Goal: Task Accomplishment & Management: Complete application form

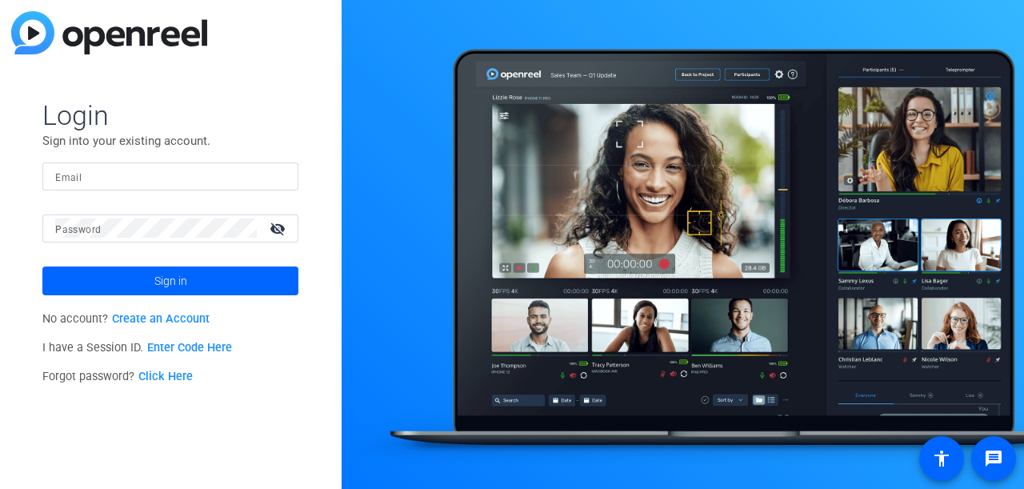
click at [221, 190] on mat-form-field "Email" at bounding box center [170, 188] width 256 height 52
click at [221, 178] on input "Email" at bounding box center [170, 175] width 230 height 19
click at [219, 176] on input "Email" at bounding box center [170, 175] width 230 height 19
click at [165, 320] on link "Create an Account" at bounding box center [161, 319] width 98 height 14
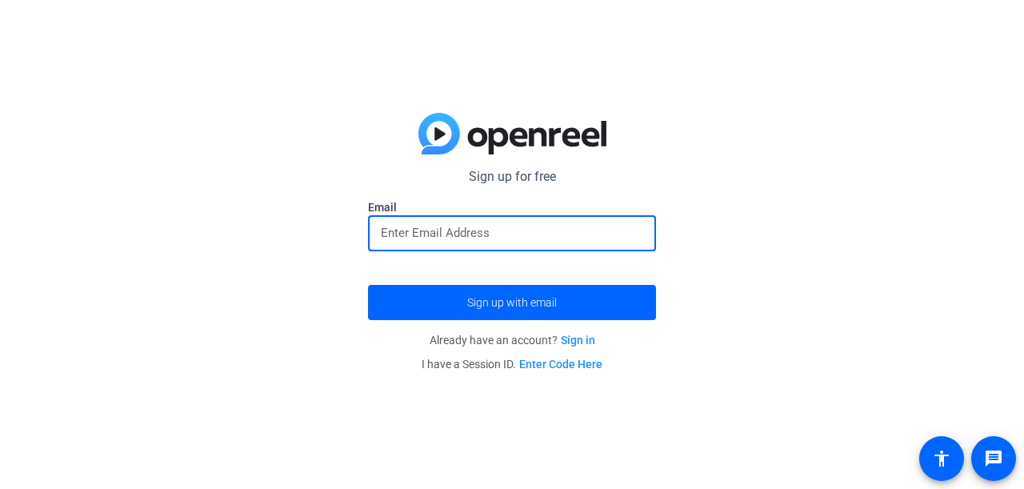
click at [428, 234] on input "email" at bounding box center [512, 232] width 262 height 19
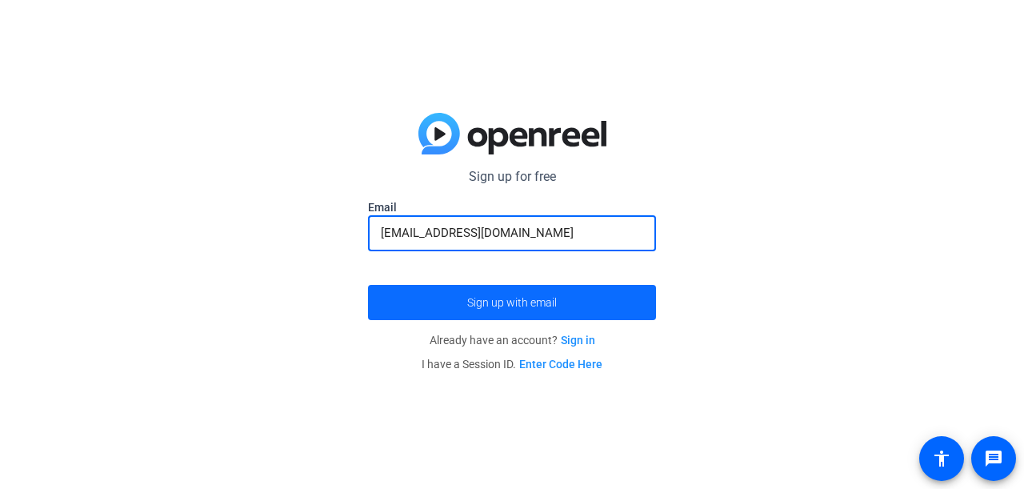
type input "[EMAIL_ADDRESS][DOMAIN_NAME]"
click at [506, 302] on span "Sign up with email" at bounding box center [512, 302] width 90 height 0
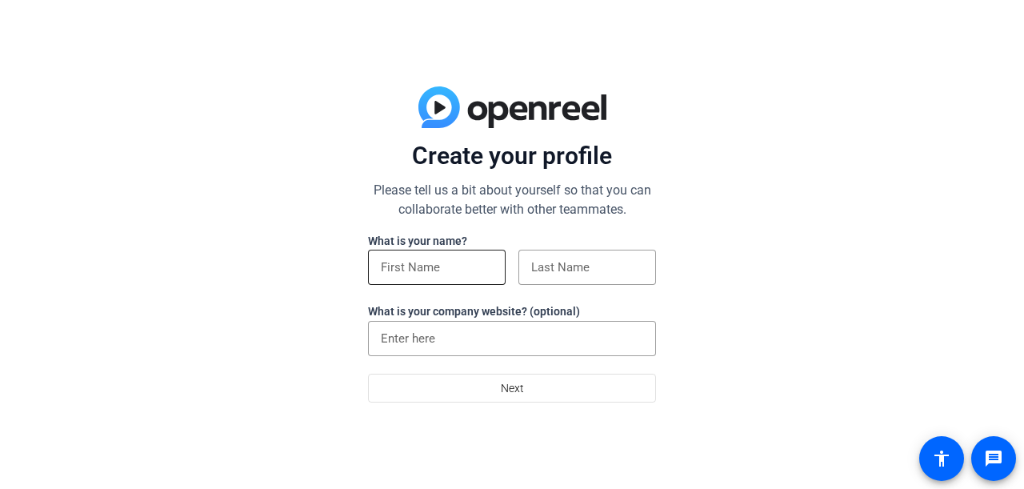
click at [463, 268] on input at bounding box center [437, 267] width 112 height 19
type input "Chloé"
click at [618, 272] on input at bounding box center [587, 267] width 112 height 19
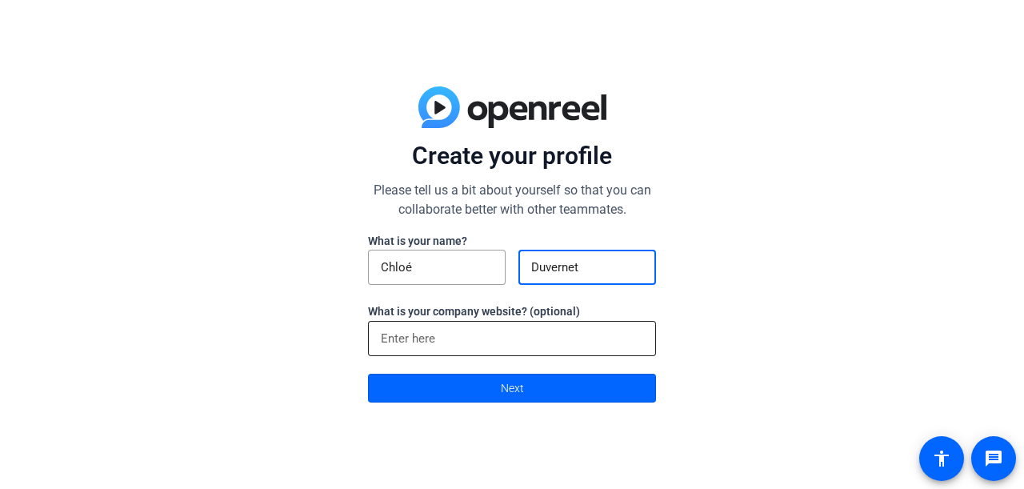
type input "Duvernet"
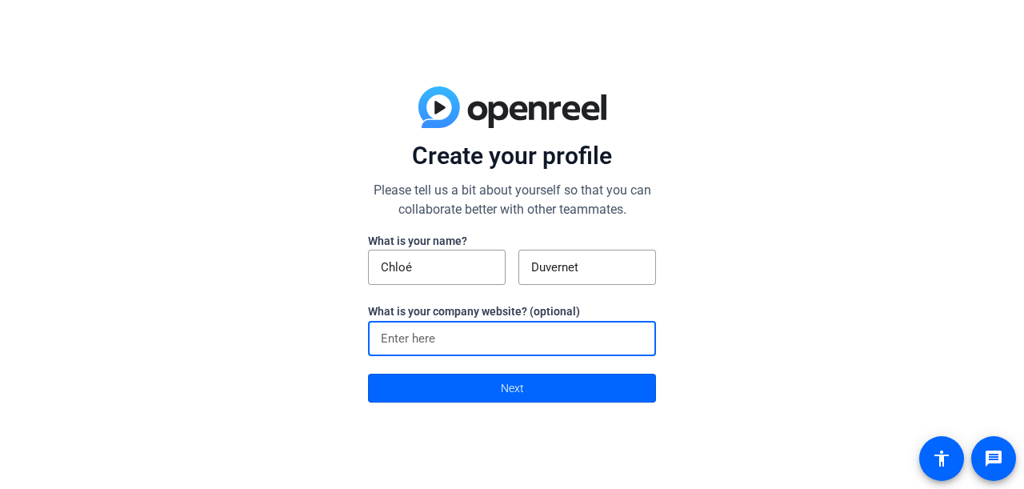
click at [497, 330] on input at bounding box center [512, 338] width 262 height 19
click at [518, 384] on span "Next" at bounding box center [512, 388] width 23 height 30
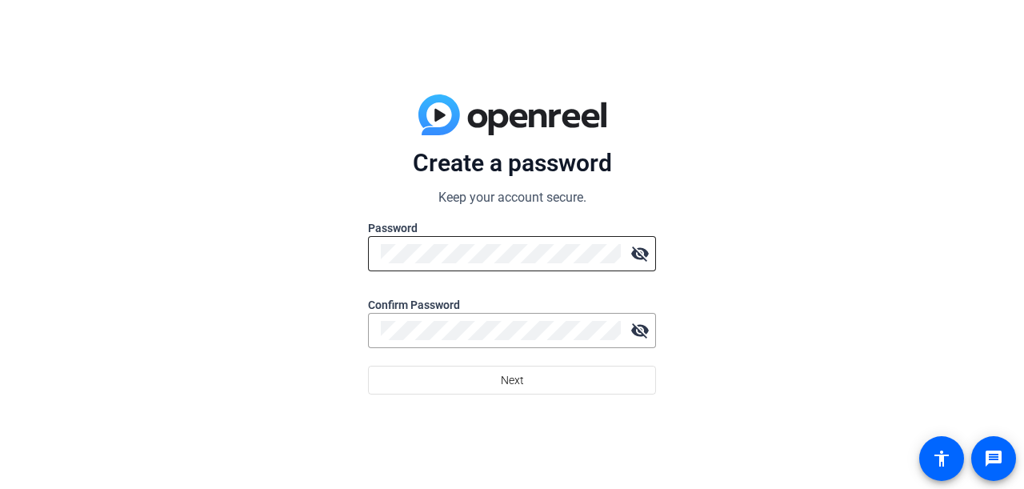
click at [528, 264] on div at bounding box center [501, 253] width 240 height 35
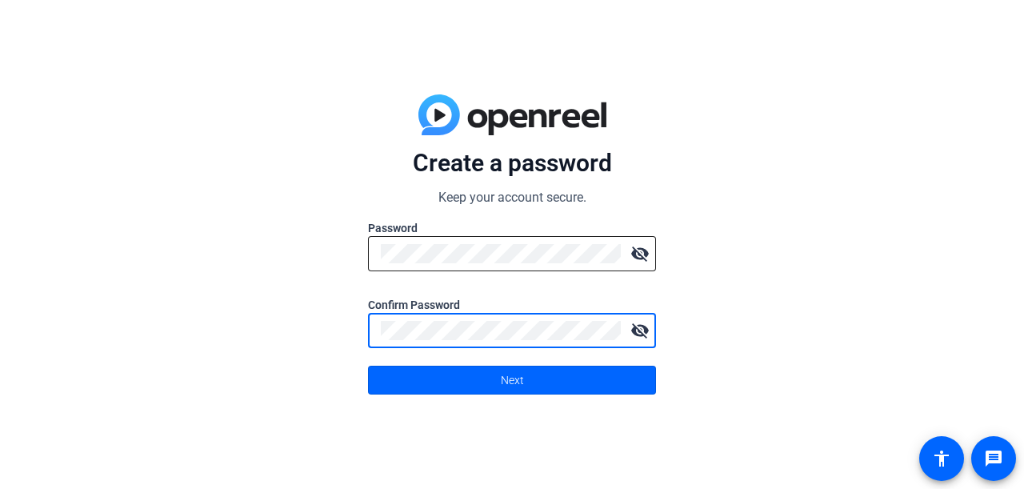
click at [646, 250] on mat-icon "visibility_off" at bounding box center [640, 254] width 32 height 32
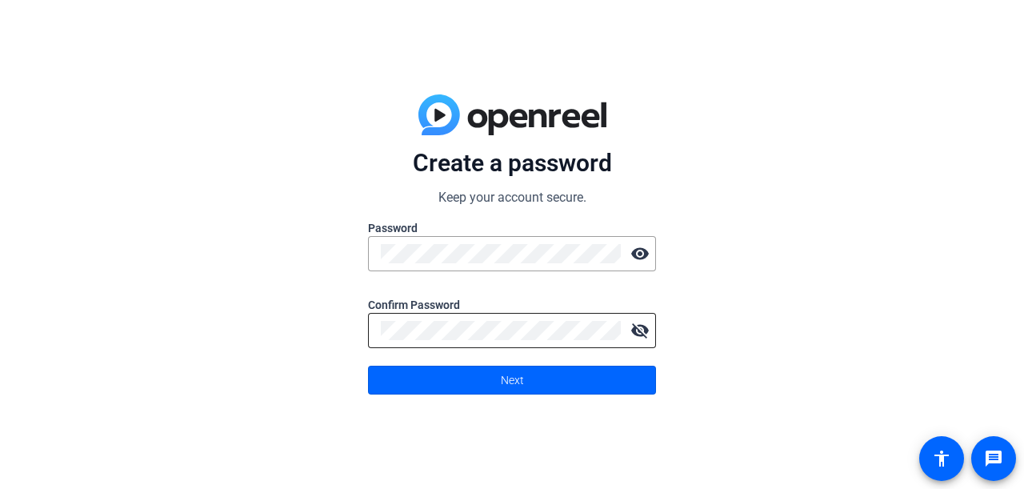
click at [649, 335] on mat-icon "visibility_off" at bounding box center [640, 330] width 32 height 32
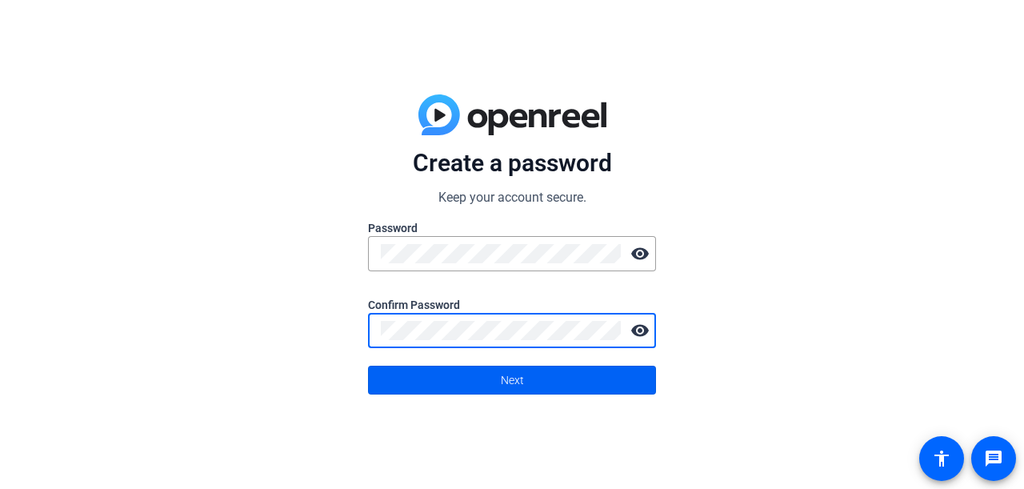
click at [602, 379] on span at bounding box center [512, 380] width 286 height 38
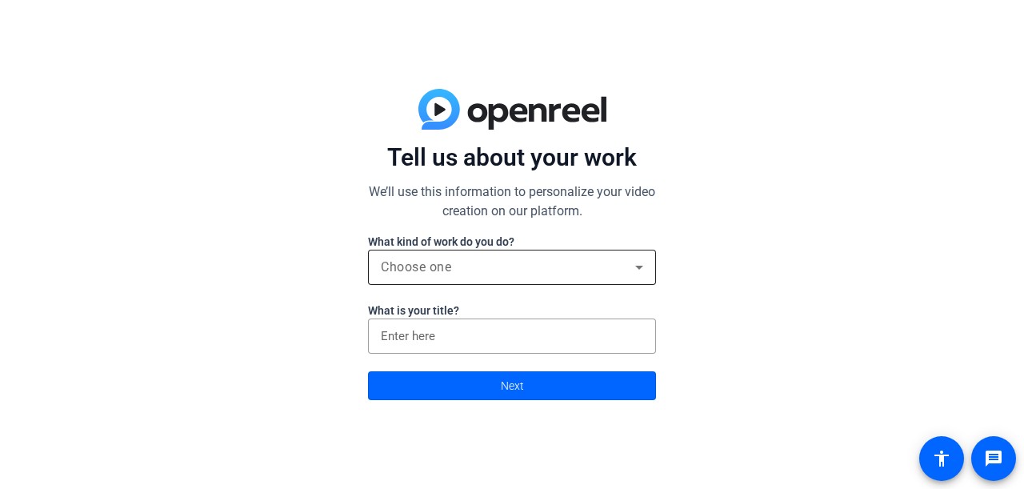
click at [544, 268] on div "Choose one" at bounding box center [508, 267] width 254 height 19
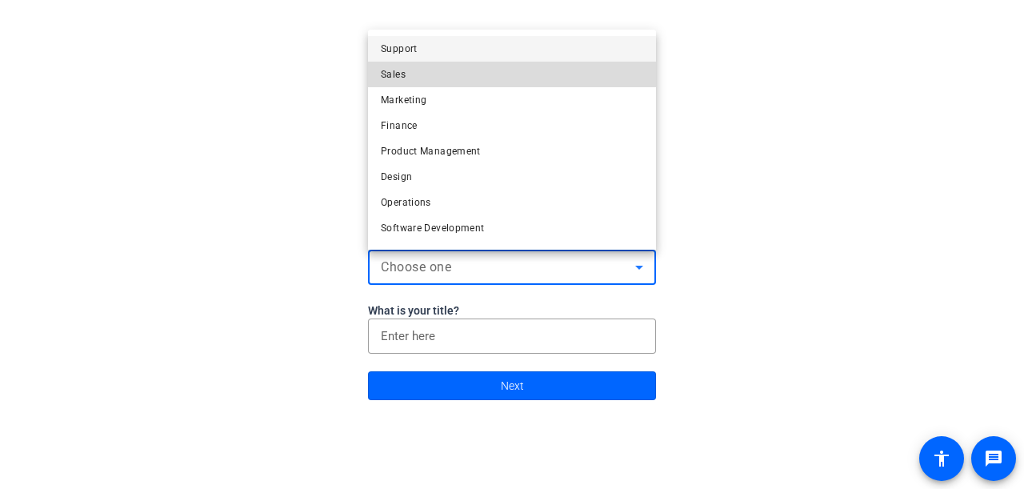
click at [418, 78] on mat-option "Sales" at bounding box center [512, 75] width 288 height 26
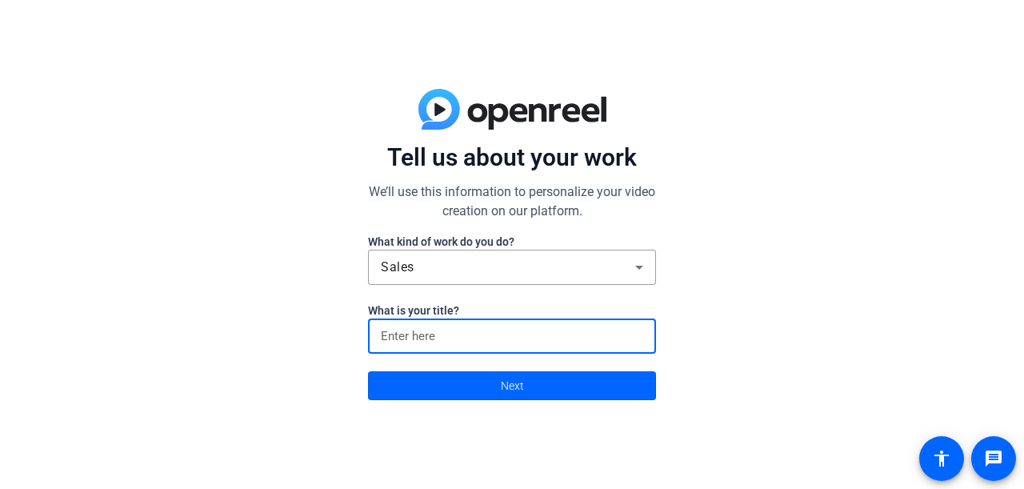
click at [514, 339] on input at bounding box center [512, 335] width 262 height 19
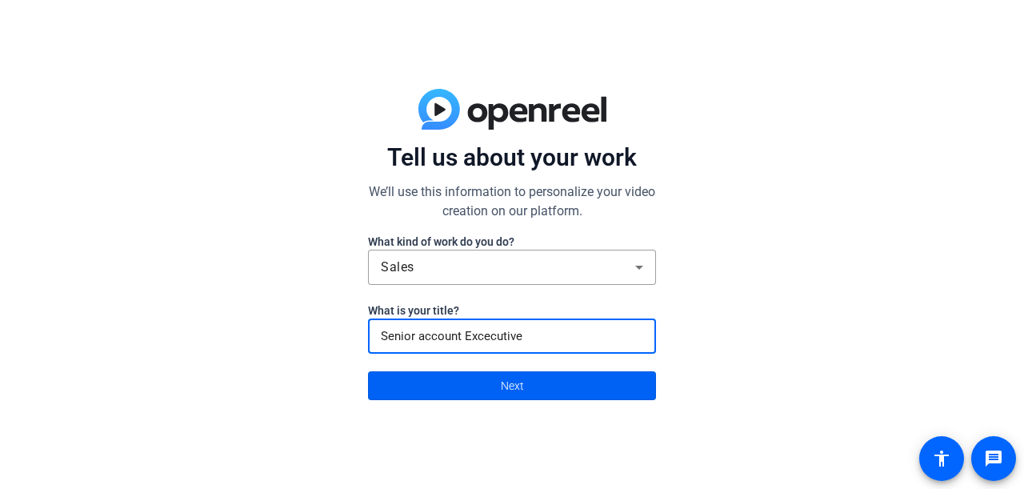
type input "Senior account Excecutive"
click at [540, 393] on span at bounding box center [512, 385] width 286 height 38
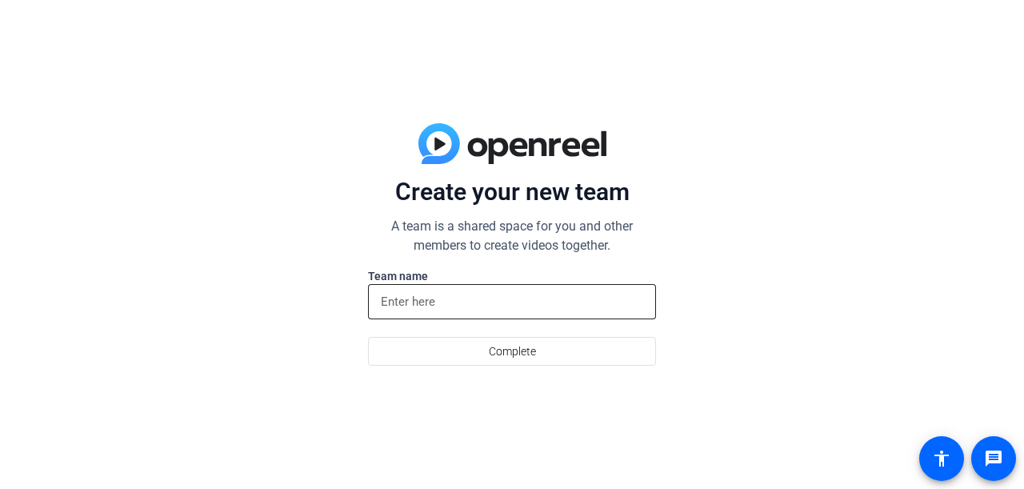
click at [510, 314] on div at bounding box center [512, 301] width 262 height 35
